Goal: Information Seeking & Learning: Learn about a topic

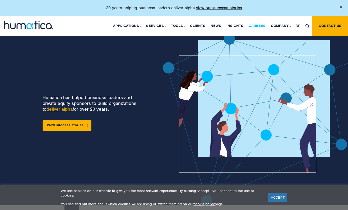
click at [255, 25] on link "Careers" at bounding box center [257, 26] width 22 height 20
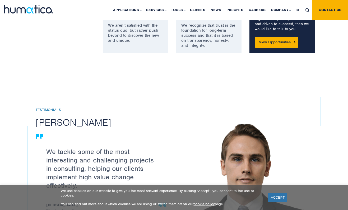
scroll to position [494, 0]
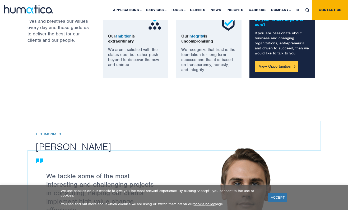
click at [283, 68] on link "View Opportunities" at bounding box center [276, 66] width 44 height 11
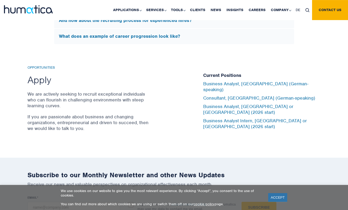
scroll to position [1716, 0]
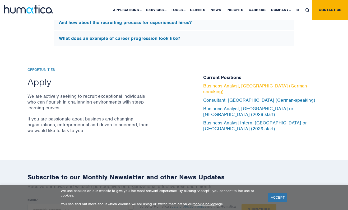
click at [236, 93] on link "Business Analyst, [GEOGRAPHIC_DATA] (German-speaking)" at bounding box center [255, 89] width 105 height 12
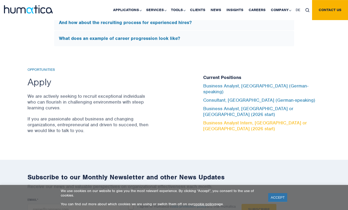
click at [280, 120] on link "Business Analyst Intern, London or Munich (2026 start)" at bounding box center [254, 126] width 103 height 12
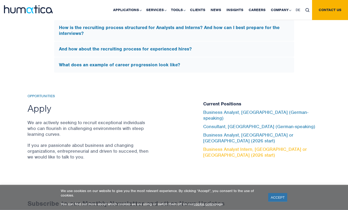
scroll to position [1682, 0]
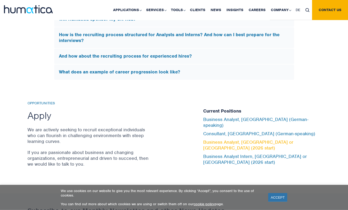
click at [240, 144] on link "Business Analyst, London or Munich (2026 start)" at bounding box center [248, 145] width 90 height 12
